Goal: Check status

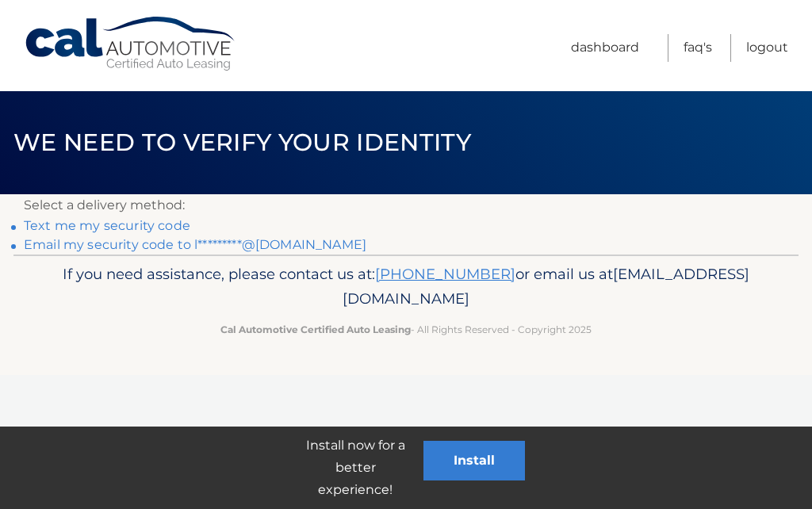
click at [159, 247] on link "Email my security code to l*********@aol.com" at bounding box center [195, 244] width 343 height 15
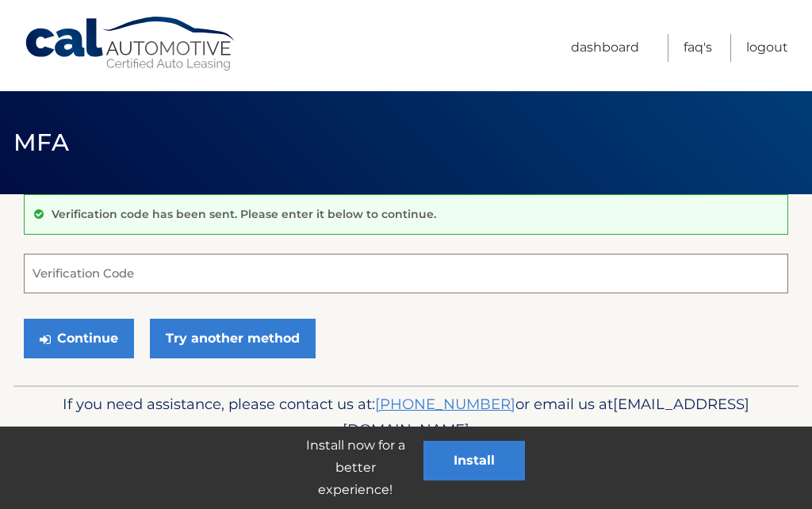
click at [195, 274] on input "Verification Code" at bounding box center [406, 274] width 764 height 40
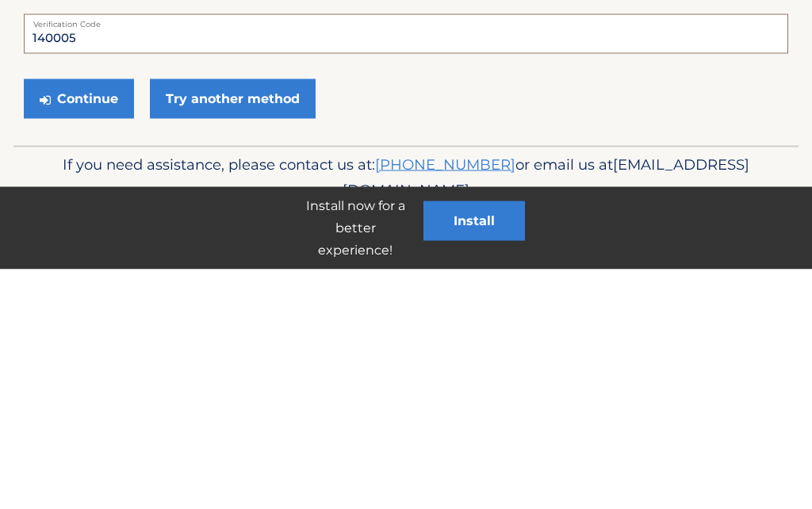
type input "140005"
click at [90, 319] on button "Continue" at bounding box center [79, 339] width 110 height 40
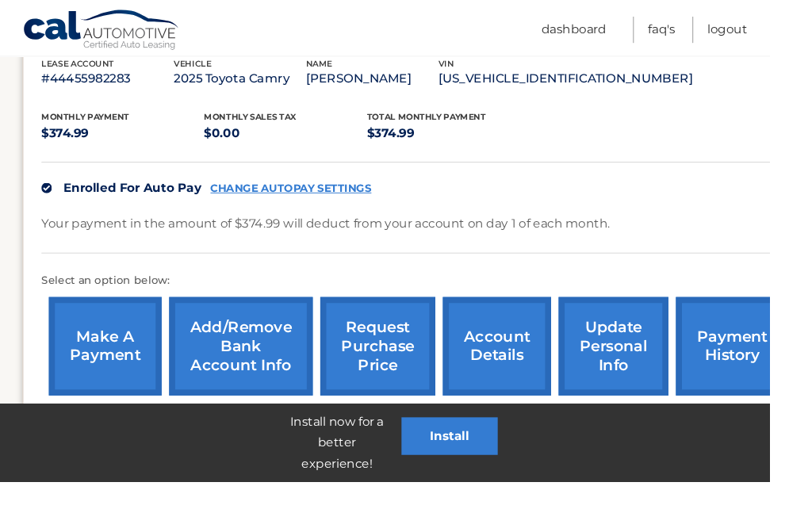
scroll to position [288, 0]
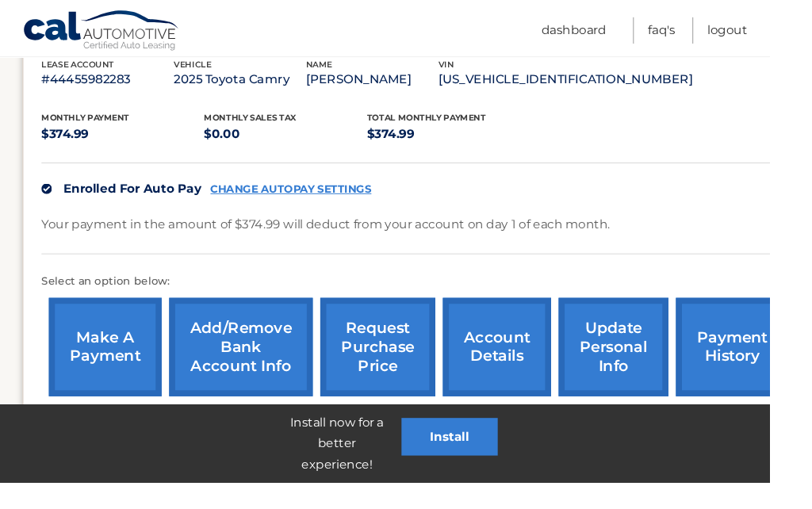
click at [788, 358] on link "payment history" at bounding box center [772, 366] width 119 height 104
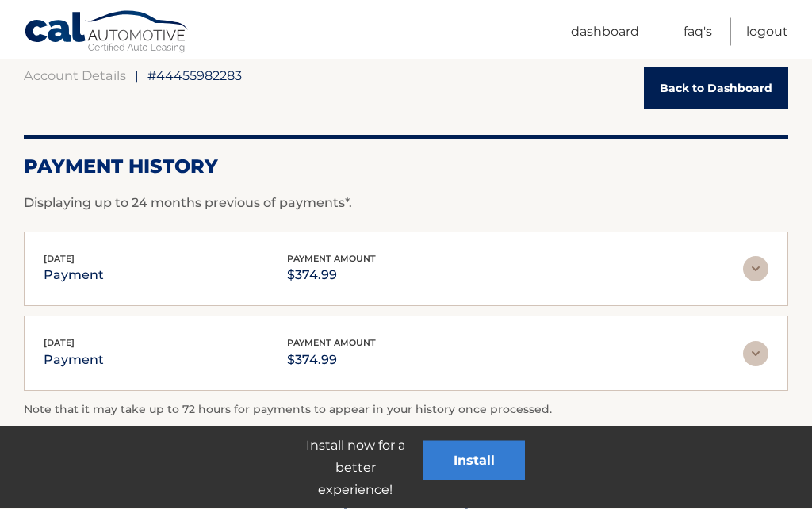
scroll to position [164, 0]
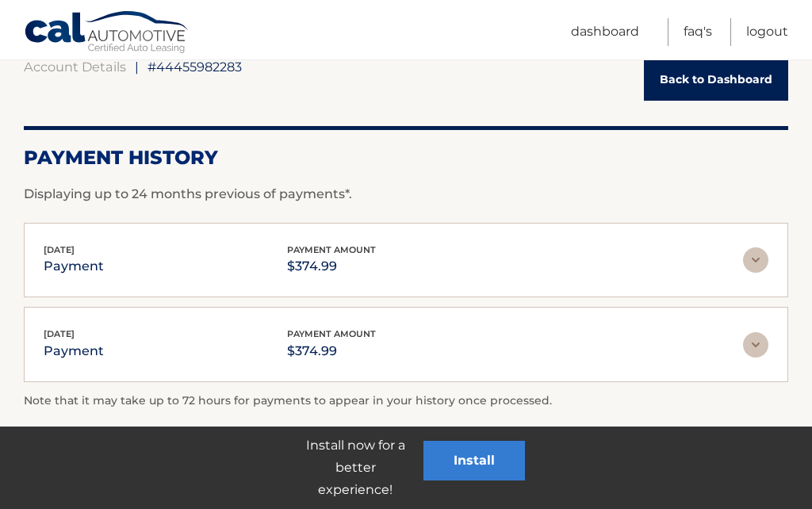
click at [764, 262] on img at bounding box center [755, 259] width 25 height 25
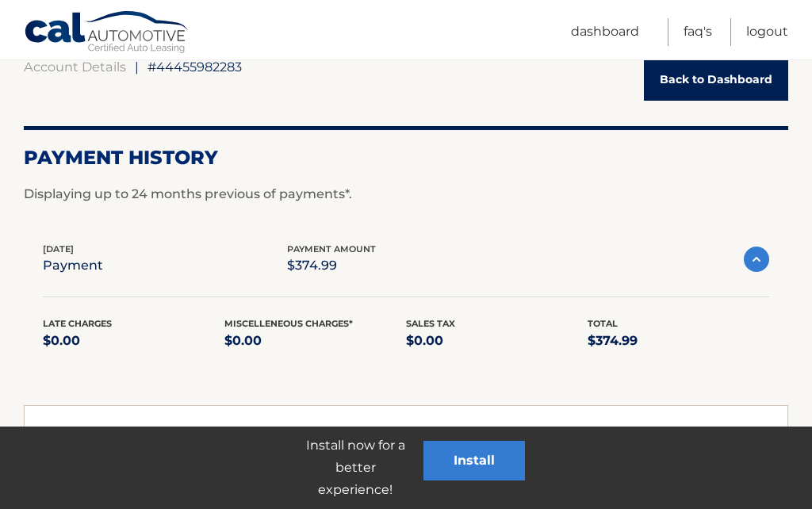
click at [764, 441] on img at bounding box center [755, 442] width 25 height 25
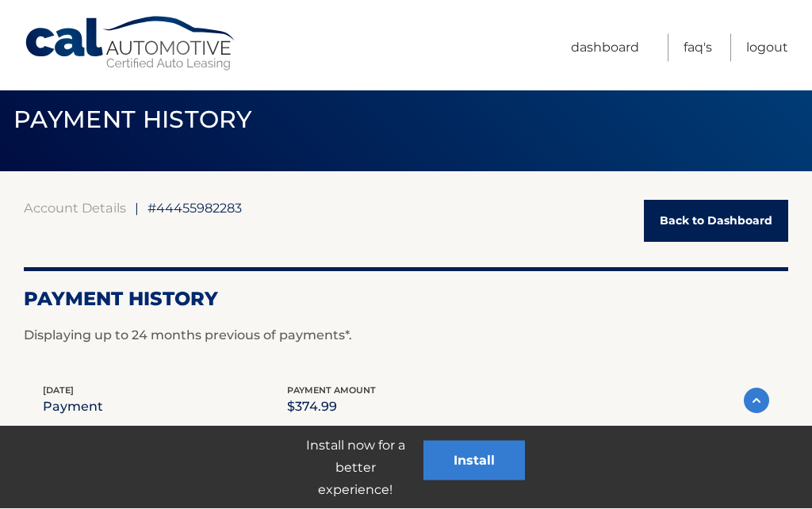
scroll to position [0, 0]
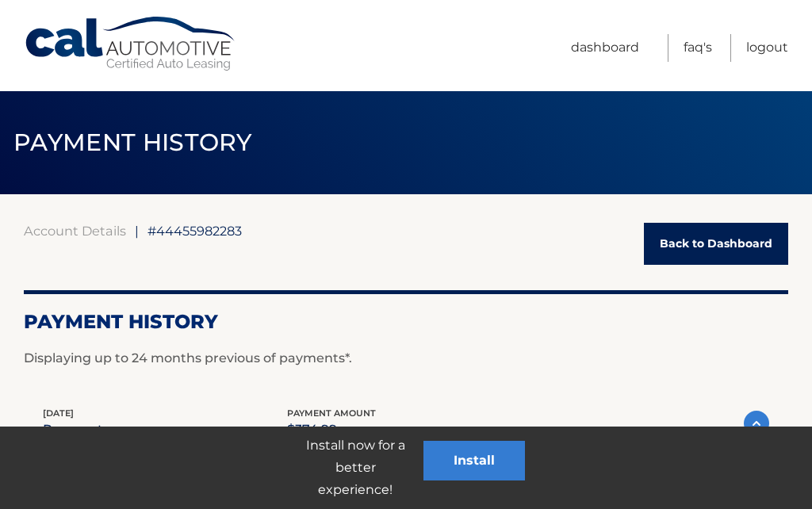
click at [771, 37] on link "Logout" at bounding box center [767, 48] width 42 height 28
